Goal: Information Seeking & Learning: Learn about a topic

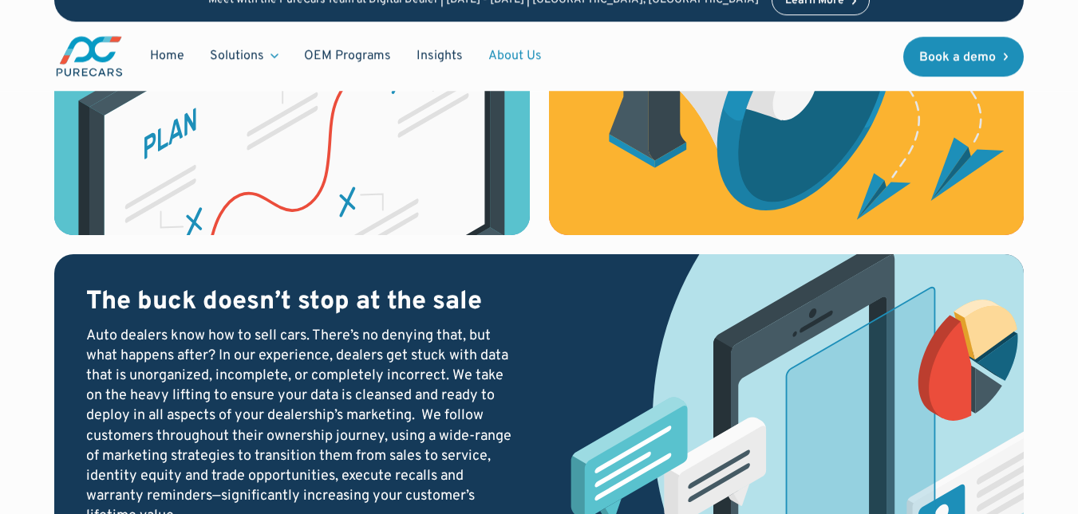
scroll to position [1774, 0]
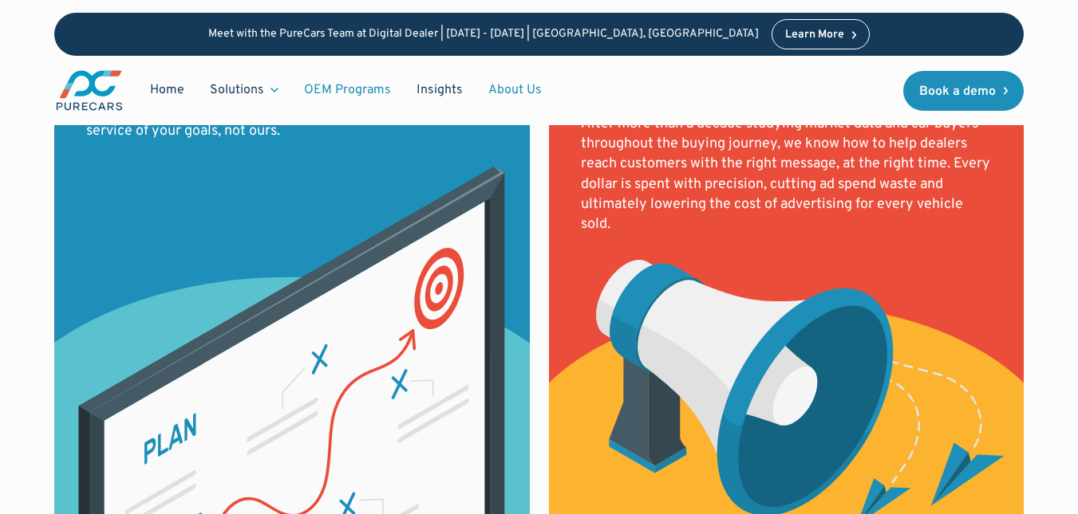
click at [355, 90] on link "OEM Programs" at bounding box center [347, 90] width 112 height 30
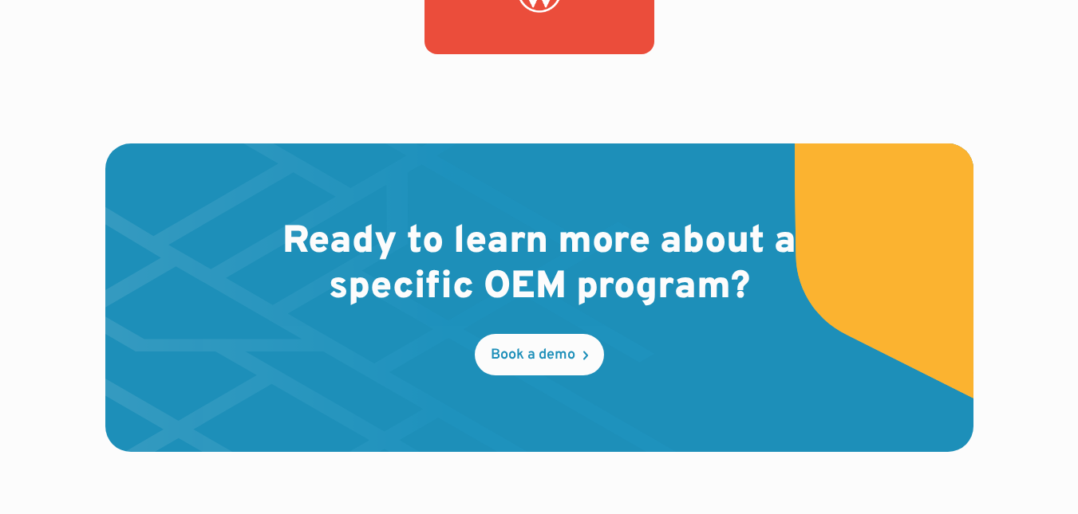
scroll to position [2712, 0]
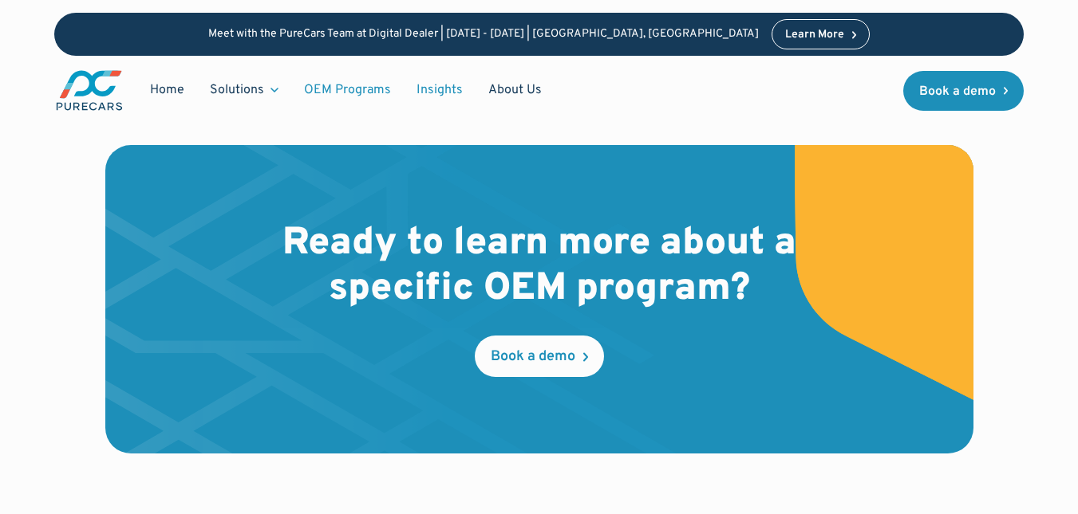
click at [429, 87] on link "Insights" at bounding box center [440, 90] width 72 height 30
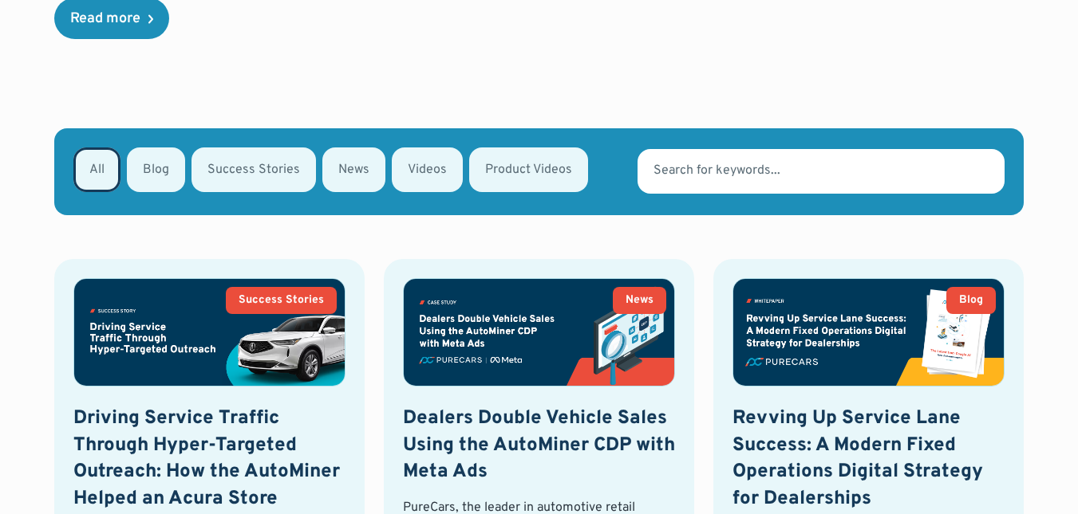
scroll to position [718, 0]
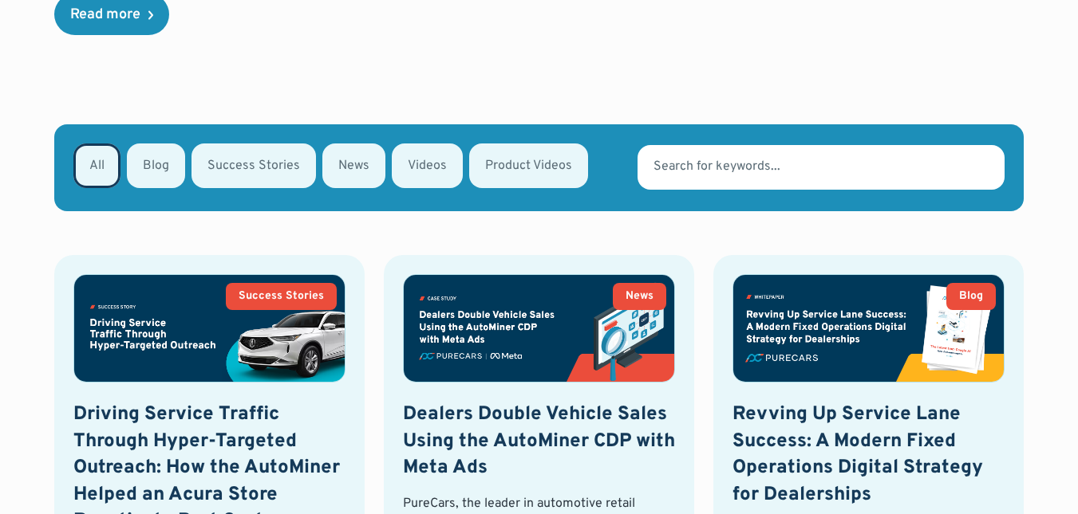
click at [423, 144] on div "Email Form" at bounding box center [427, 166] width 71 height 45
click at [418, 160] on input "Videos" at bounding box center [413, 165] width 10 height 10
radio input "true"
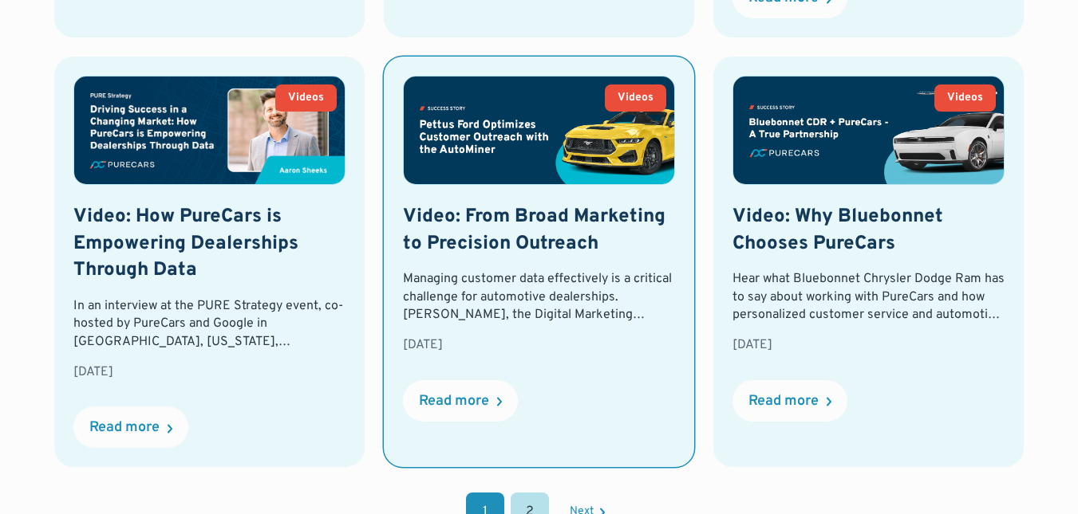
scroll to position [1857, 0]
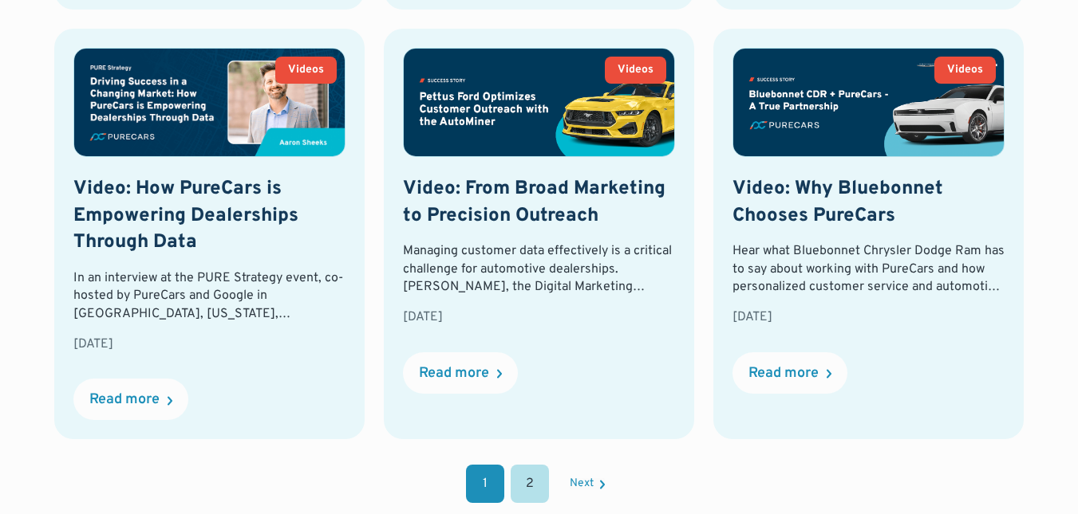
click at [539, 465] on link "2" at bounding box center [529, 484] width 38 height 38
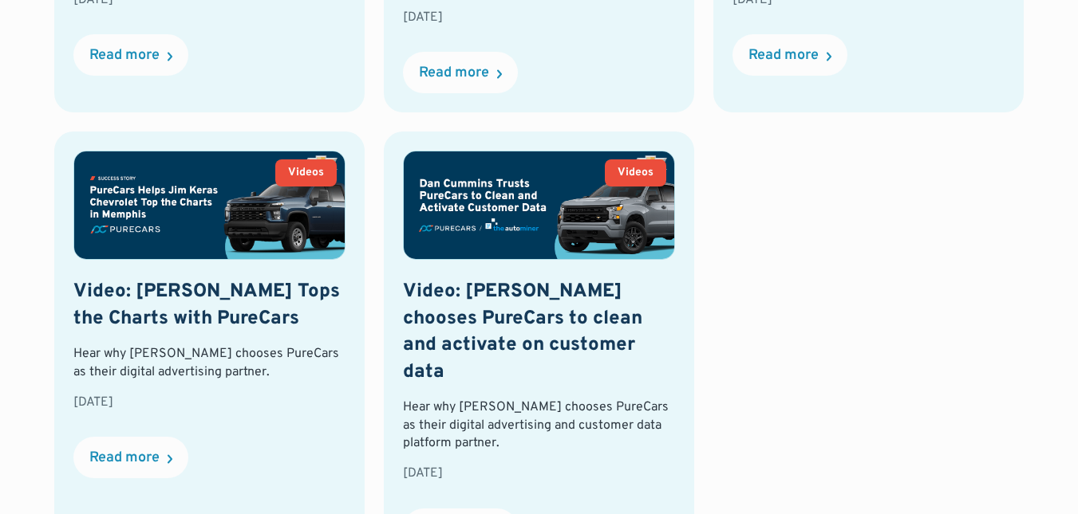
scroll to position [1298, 0]
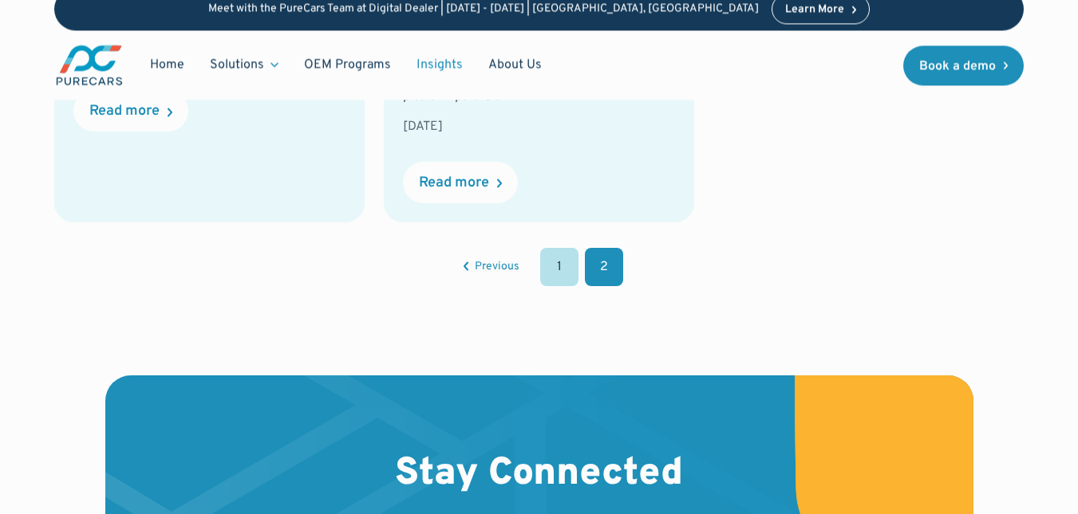
click at [557, 248] on link "1" at bounding box center [559, 267] width 38 height 38
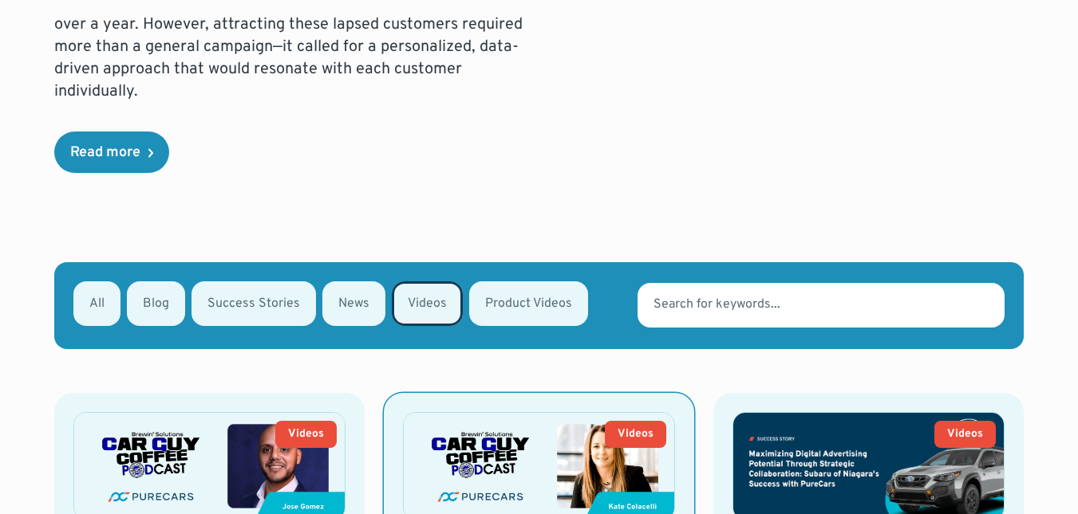
scroll to position [798, 0]
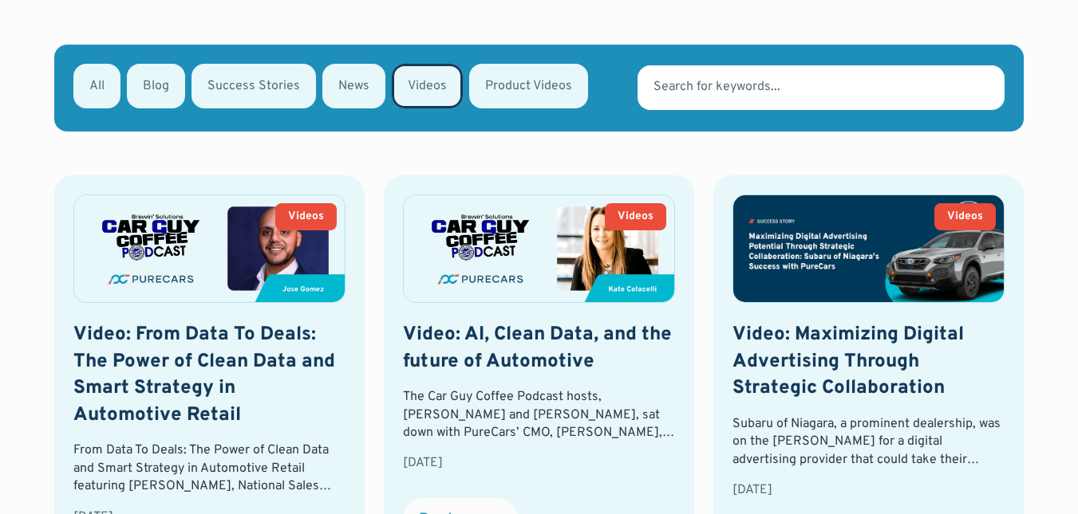
drag, startPoint x: 354, startPoint y: 65, endPoint x: 393, endPoint y: 66, distance: 39.1
click at [355, 65] on div "Email Form" at bounding box center [353, 86] width 63 height 45
click at [349, 80] on input "News" at bounding box center [343, 85] width 10 height 10
radio input "true"
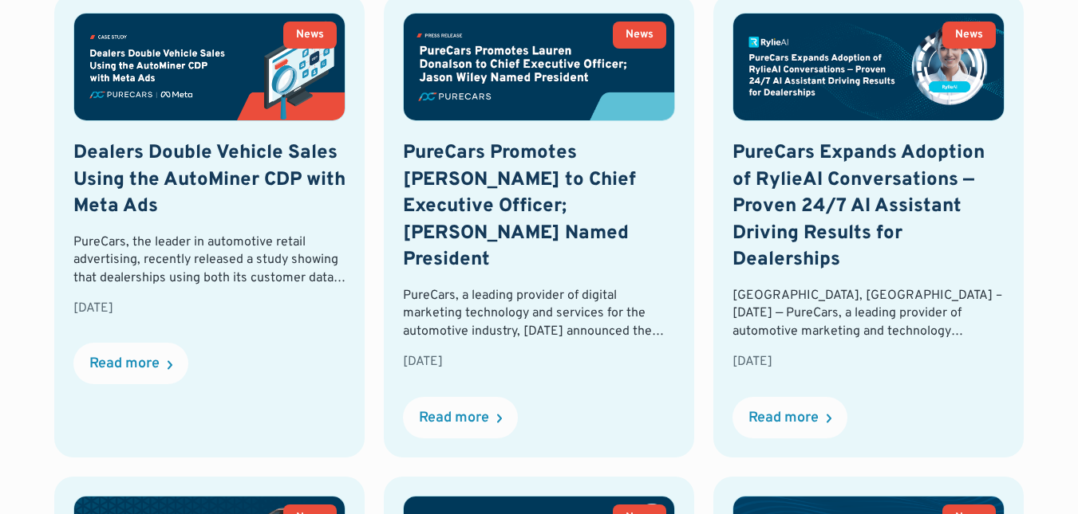
scroll to position [581, 0]
